Goal: Find specific page/section: Find specific page/section

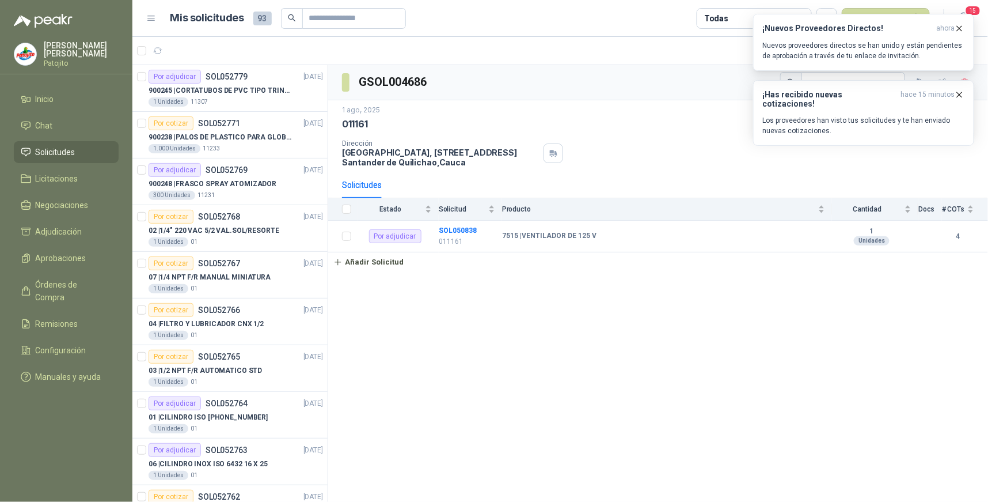
scroll to position [1073, 0]
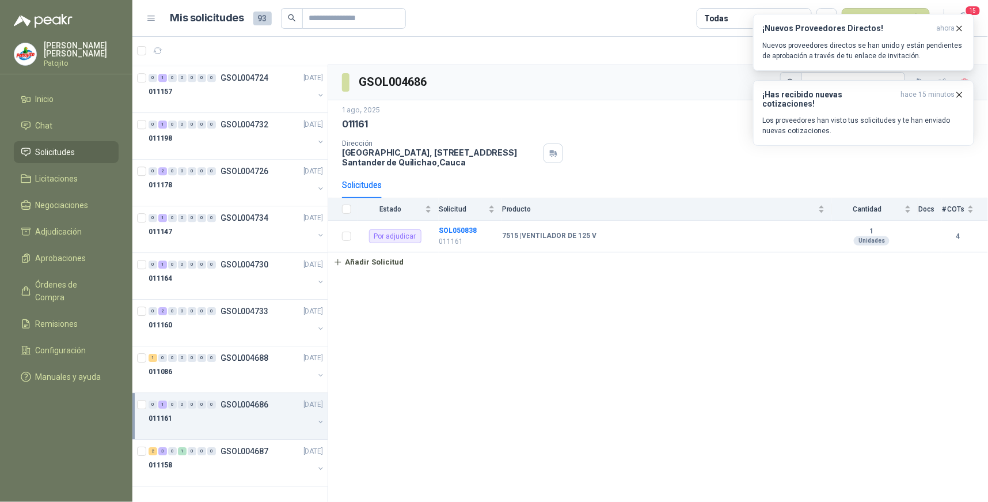
click at [66, 146] on span "Solicitudes" at bounding box center [56, 152] width 40 height 13
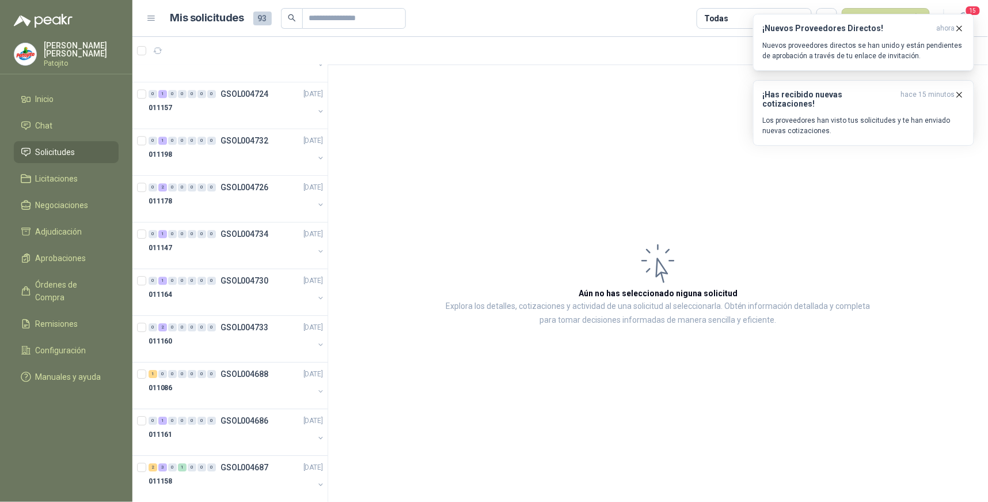
scroll to position [1073, 0]
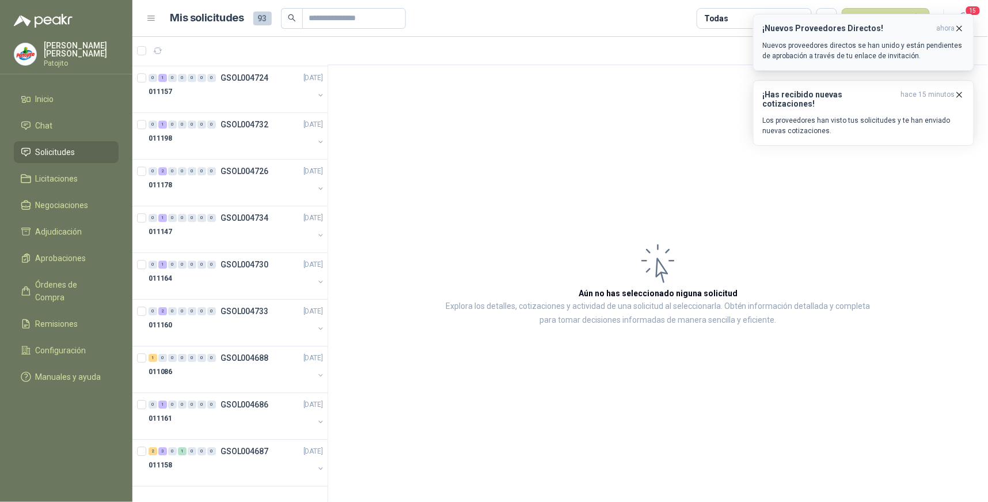
click at [960, 25] on icon "button" at bounding box center [960, 29] width 10 height 10
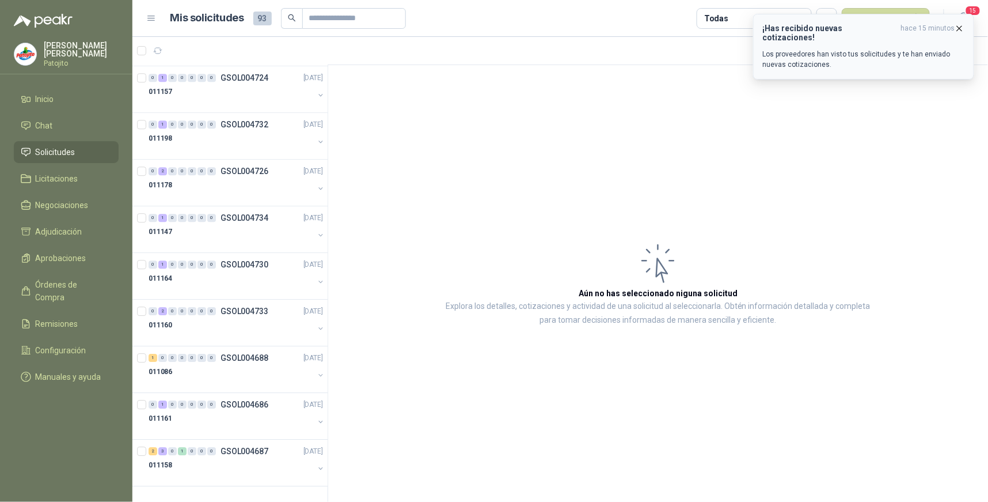
click at [958, 24] on icon "button" at bounding box center [960, 29] width 10 height 10
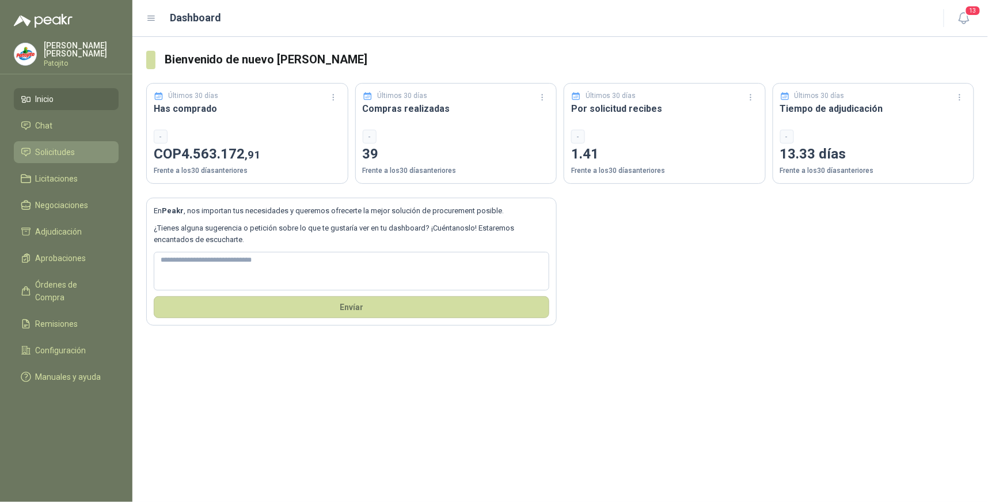
click at [79, 153] on li "Solicitudes" at bounding box center [66, 152] width 91 height 13
click at [67, 156] on span "Solicitudes" at bounding box center [56, 152] width 40 height 13
click at [83, 153] on li "Solicitudes" at bounding box center [66, 152] width 91 height 13
click at [77, 151] on li "Solicitudes" at bounding box center [66, 152] width 91 height 13
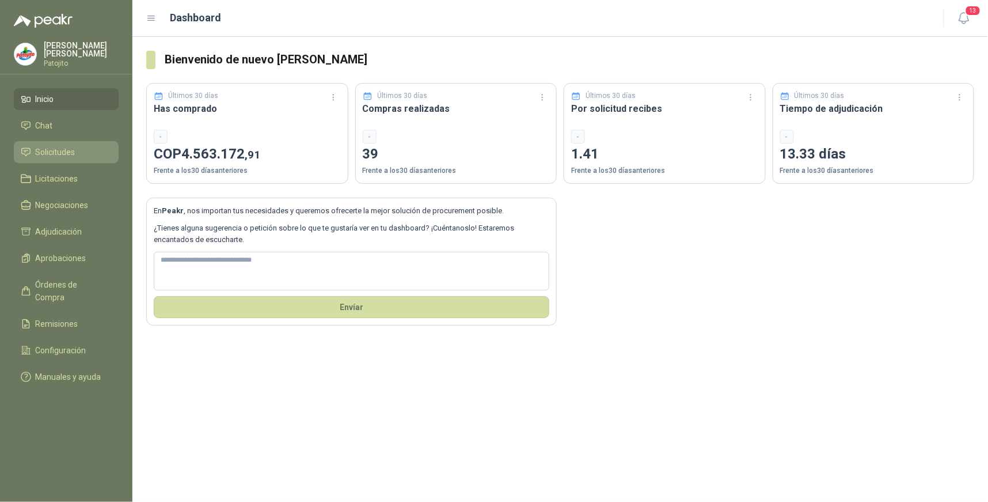
click at [77, 151] on li "Solicitudes" at bounding box center [66, 152] width 91 height 13
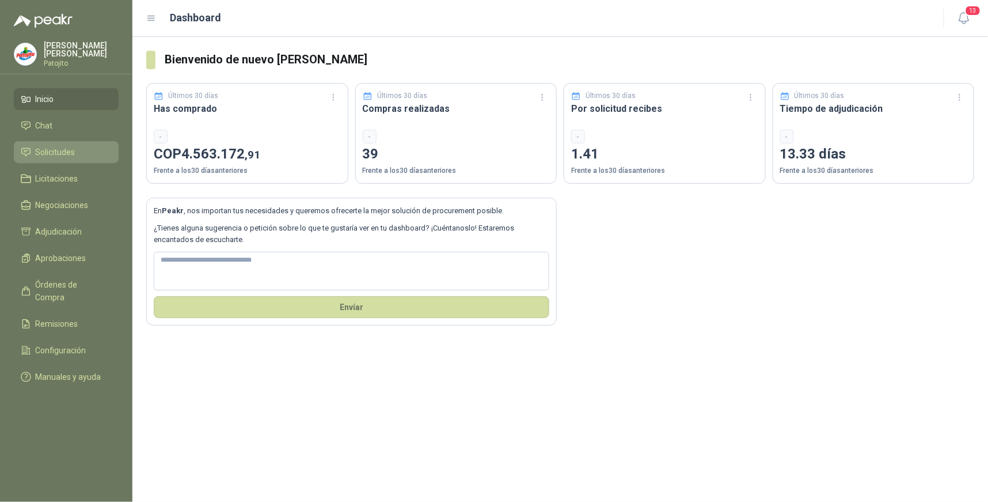
click at [77, 151] on li "Solicitudes" at bounding box center [66, 152] width 91 height 13
click at [55, 152] on span "Solicitudes" at bounding box center [56, 152] width 40 height 13
click at [65, 156] on span "Solicitudes" at bounding box center [56, 152] width 40 height 13
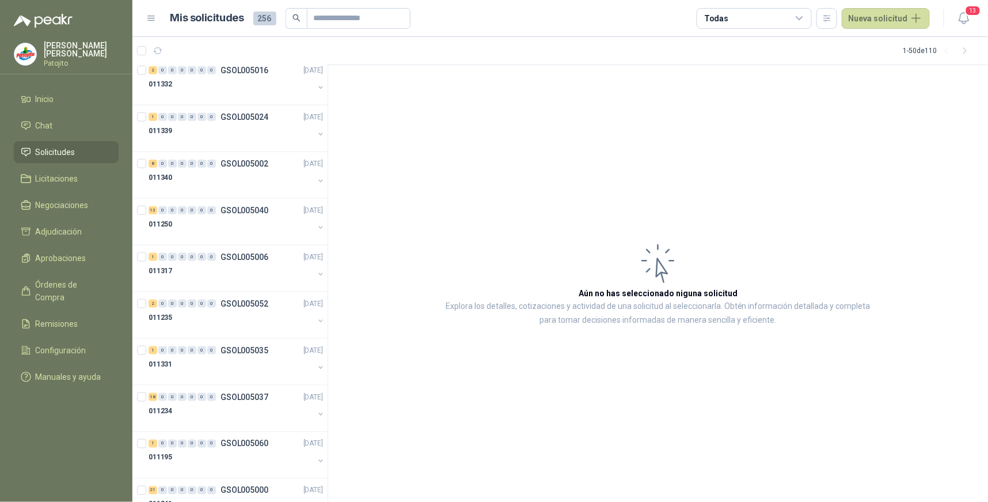
scroll to position [1914, 0]
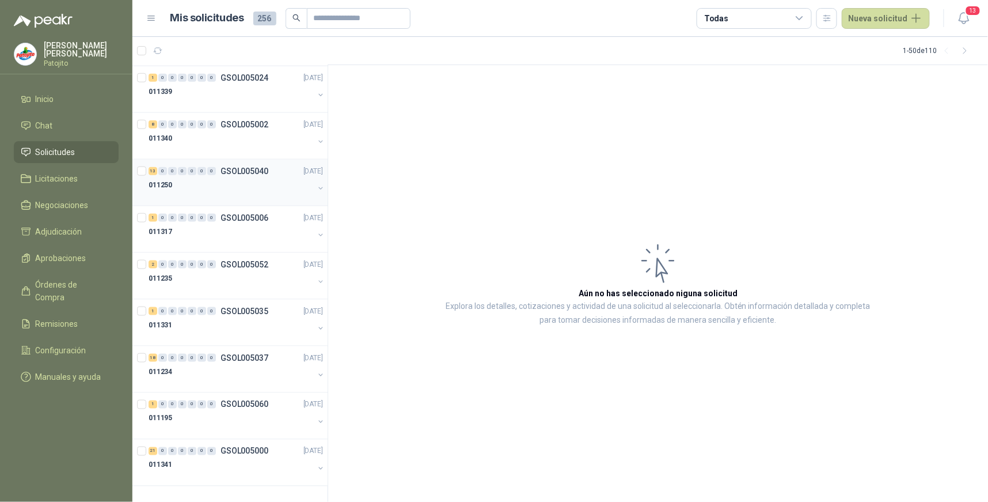
click at [150, 169] on div "13" at bounding box center [153, 171] width 9 height 8
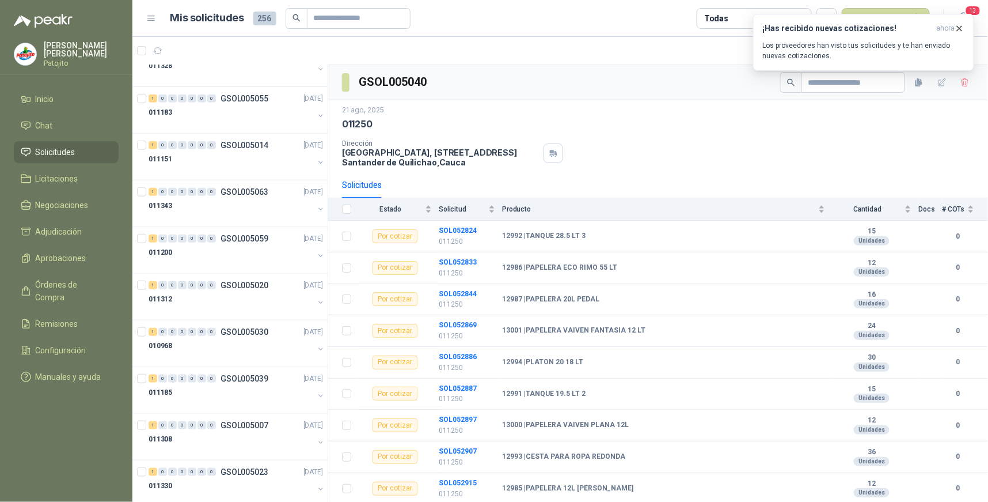
scroll to position [320, 0]
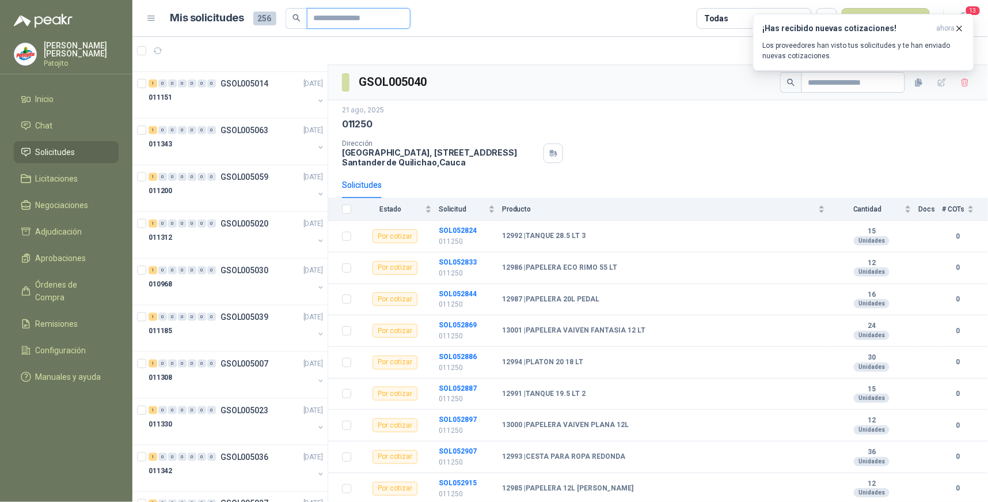
click at [340, 20] on input "text" at bounding box center [354, 19] width 81 height 20
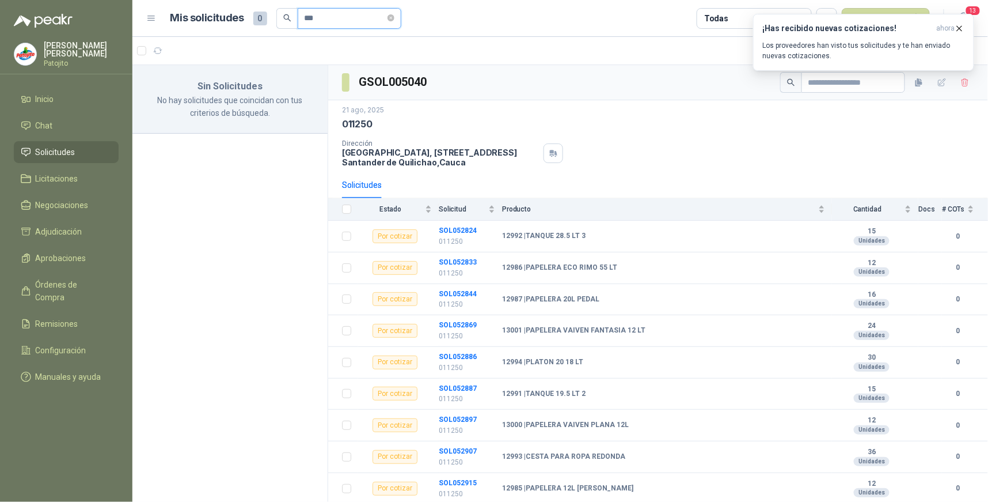
scroll to position [0, 0]
type input "*"
type input "*****"
click at [961, 31] on icon "button" at bounding box center [960, 29] width 10 height 10
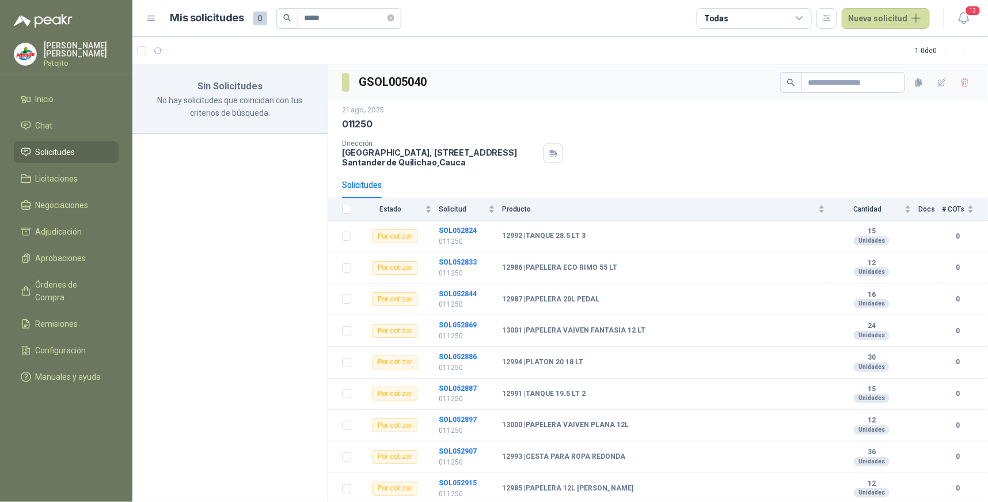
click at [81, 146] on li "Solicitudes" at bounding box center [66, 152] width 91 height 13
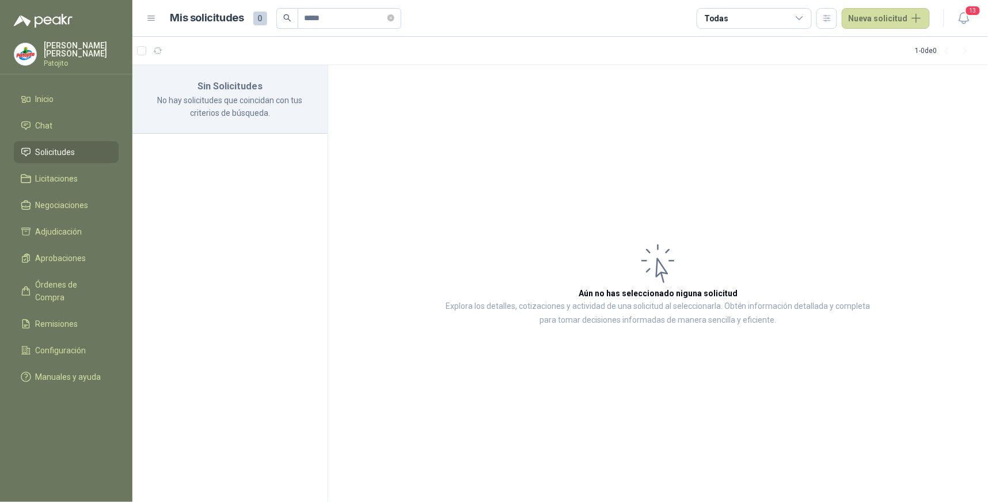
click at [48, 153] on span "Solicitudes" at bounding box center [56, 152] width 40 height 13
click at [60, 154] on span "Solicitudes" at bounding box center [56, 152] width 40 height 13
